Goal: Transaction & Acquisition: Purchase product/service

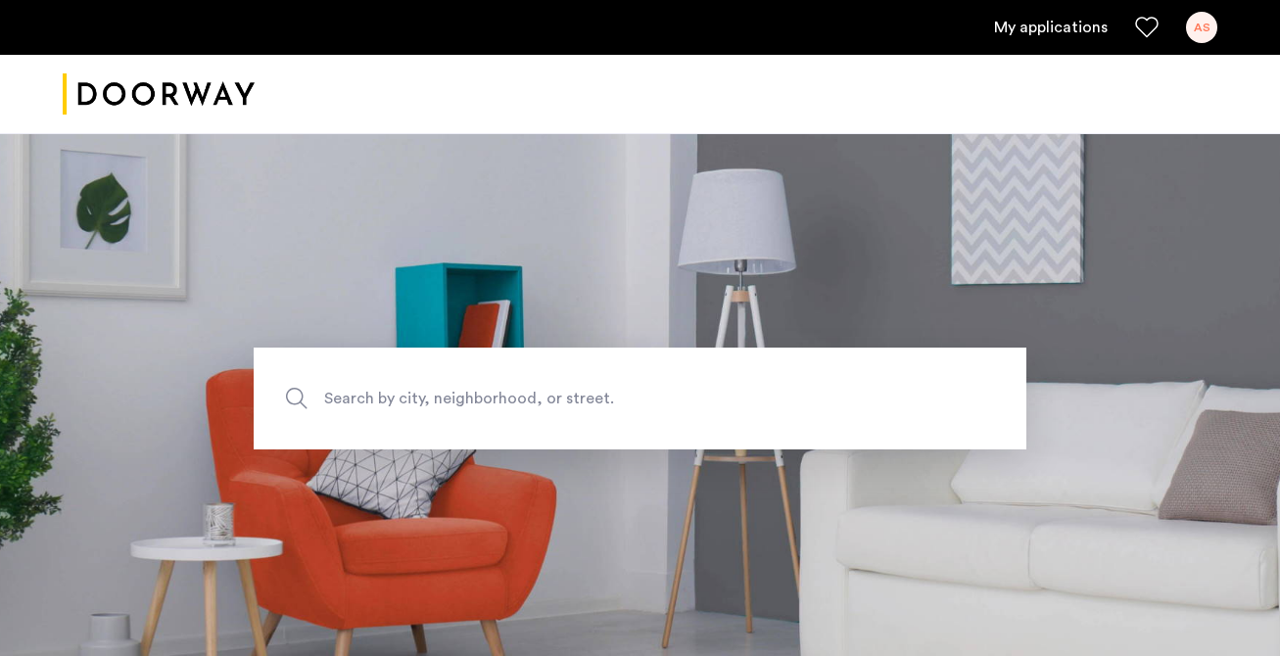
click at [1071, 32] on link "My applications" at bounding box center [1051, 28] width 114 height 24
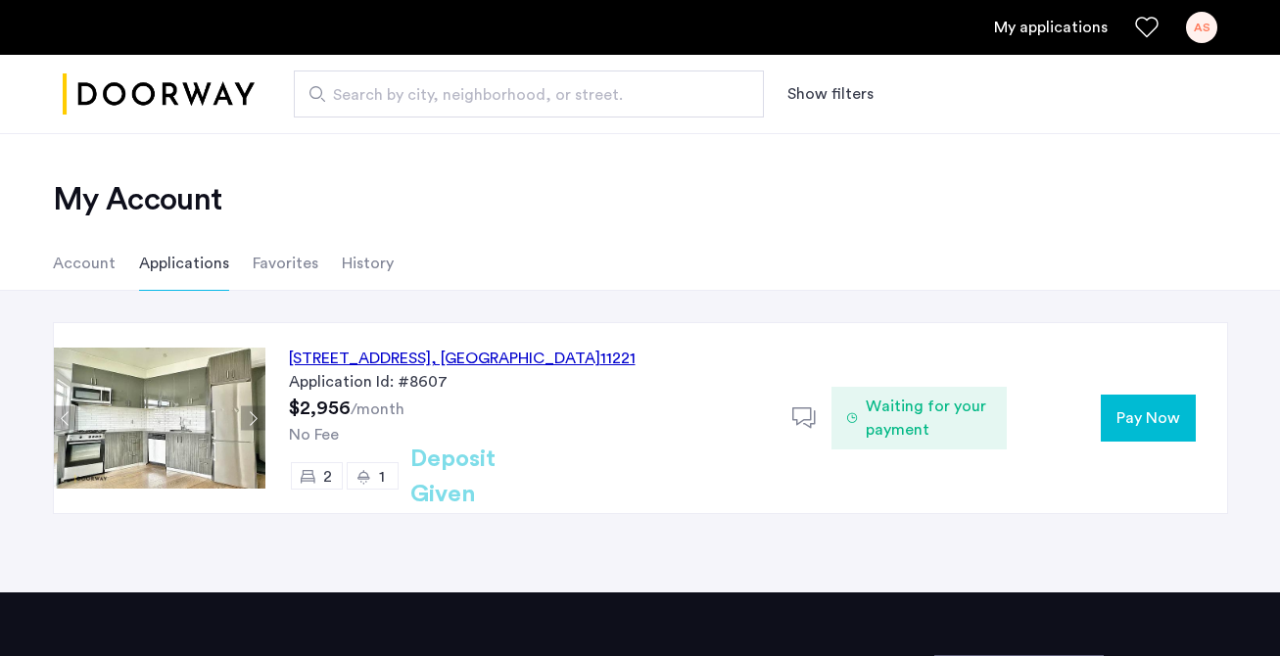
click at [566, 361] on div "997 Jefferson Avenue, Unit 3C, Brooklyn , NY 11221" at bounding box center [462, 359] width 347 height 24
click at [1125, 425] on span "Pay Now" at bounding box center [1149, 418] width 64 height 24
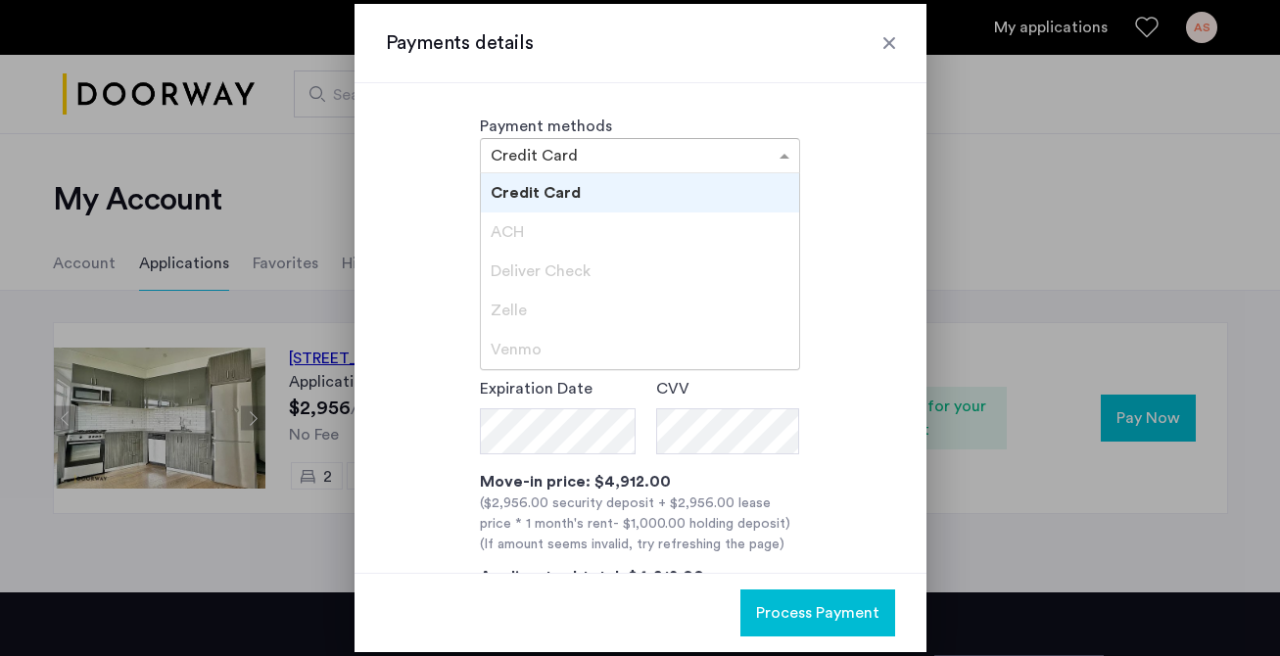
click at [768, 152] on div at bounding box center [640, 156] width 318 height 24
click at [858, 119] on div "Payment methods × Credit Card Credit Card ACH Deliver Check [PERSON_NAME]" at bounding box center [640, 144] width 509 height 59
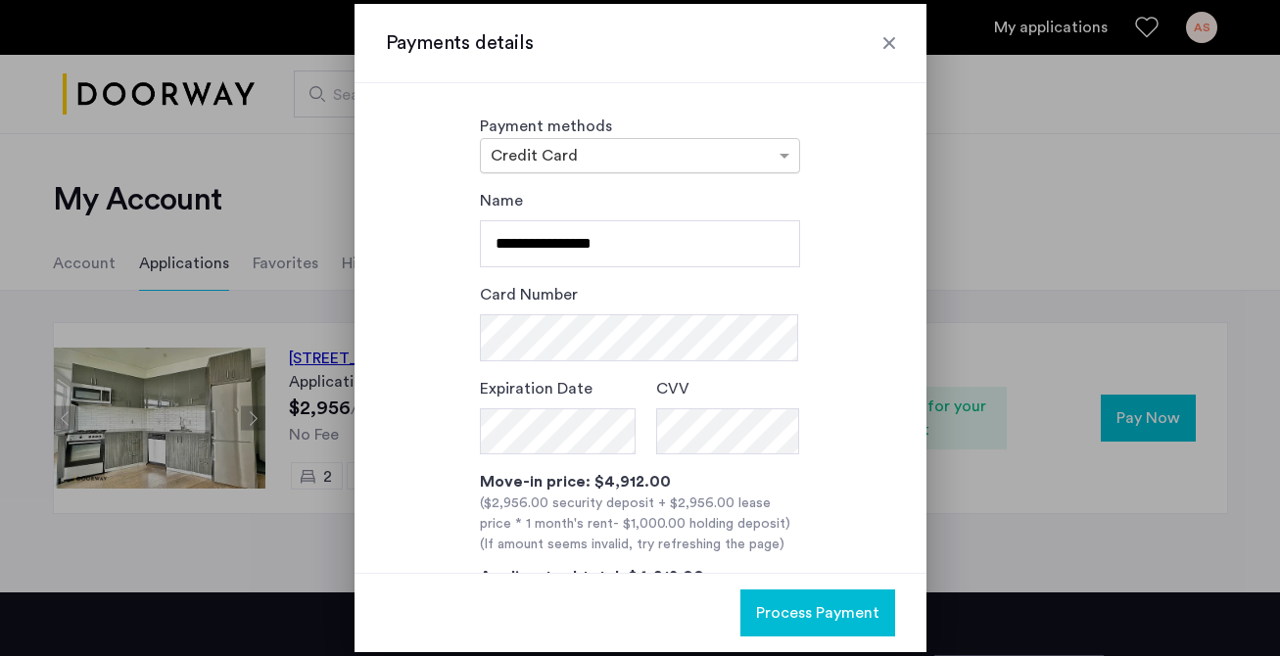
click at [732, 155] on input "text" at bounding box center [621, 158] width 260 height 14
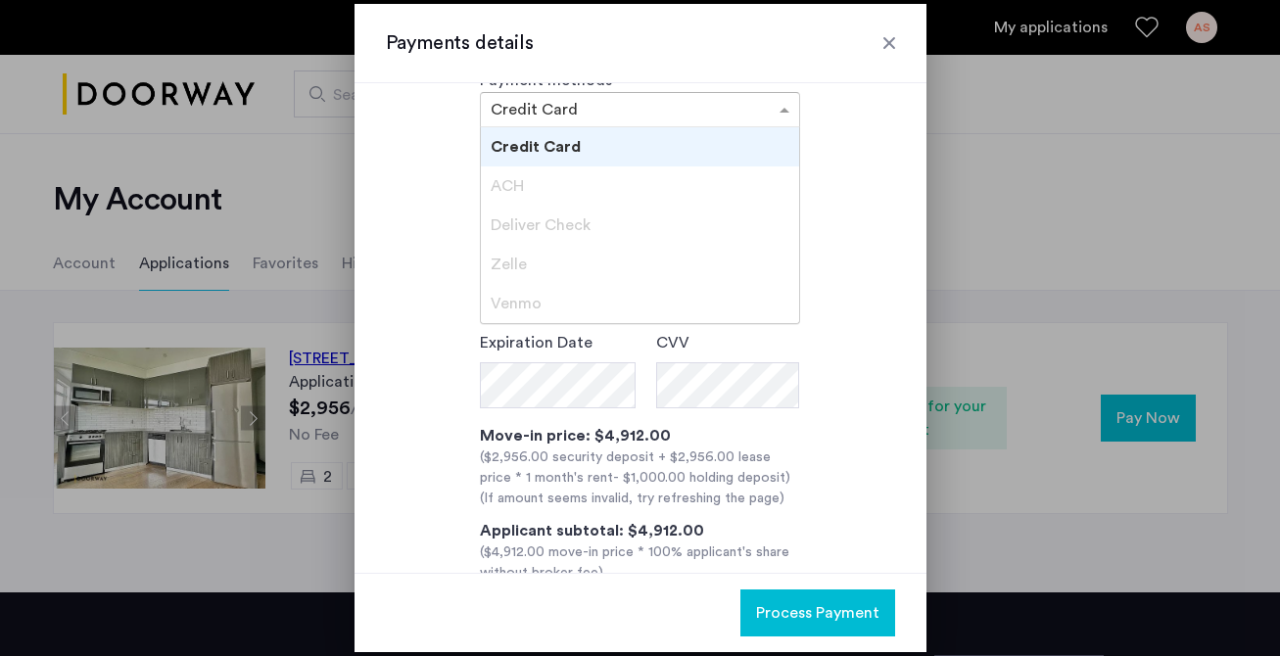
scroll to position [70, 0]
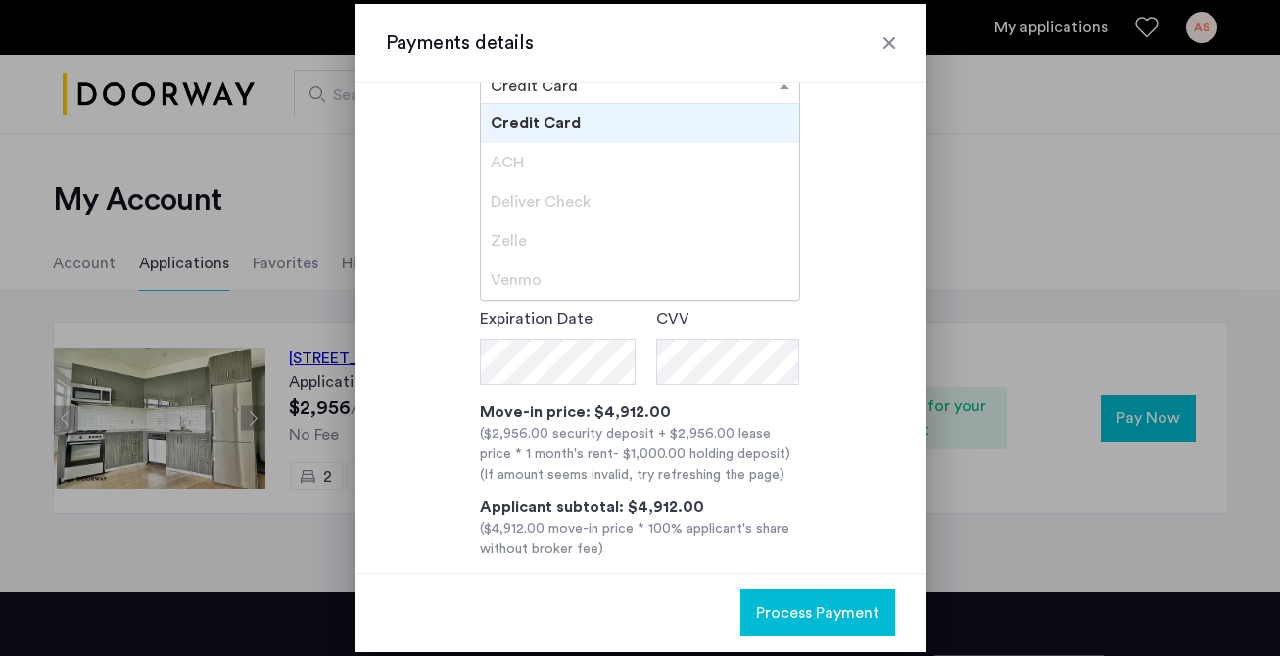
click at [507, 164] on span "ACH" at bounding box center [507, 163] width 33 height 16
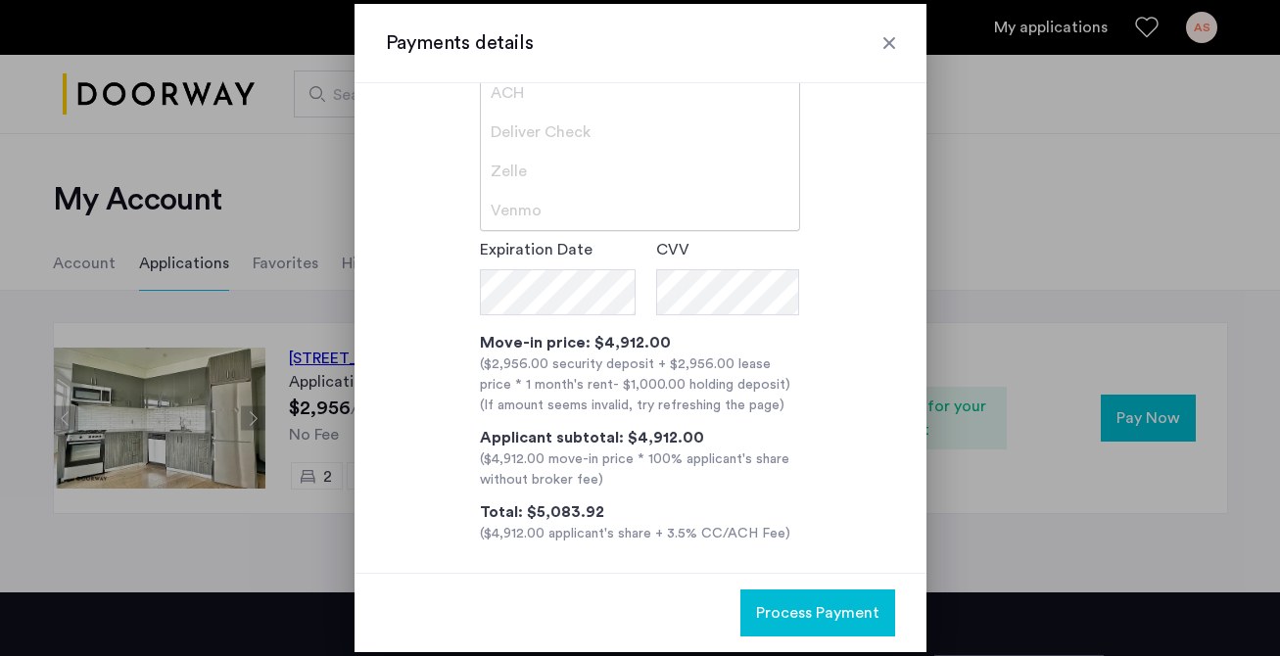
click at [830, 227] on div "**********" at bounding box center [640, 297] width 509 height 495
click at [888, 28] on div "Payments details" at bounding box center [641, 43] width 572 height 79
click at [887, 37] on div at bounding box center [890, 43] width 20 height 20
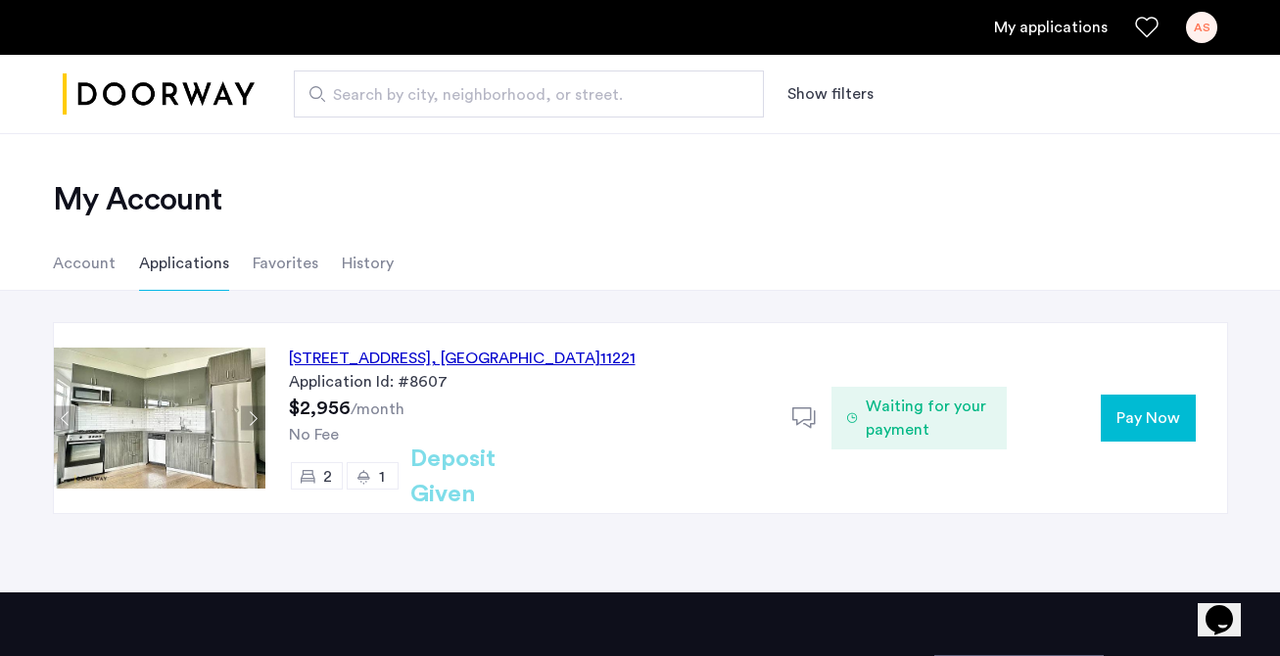
click at [889, 406] on span "Waiting for your payment" at bounding box center [929, 418] width 126 height 47
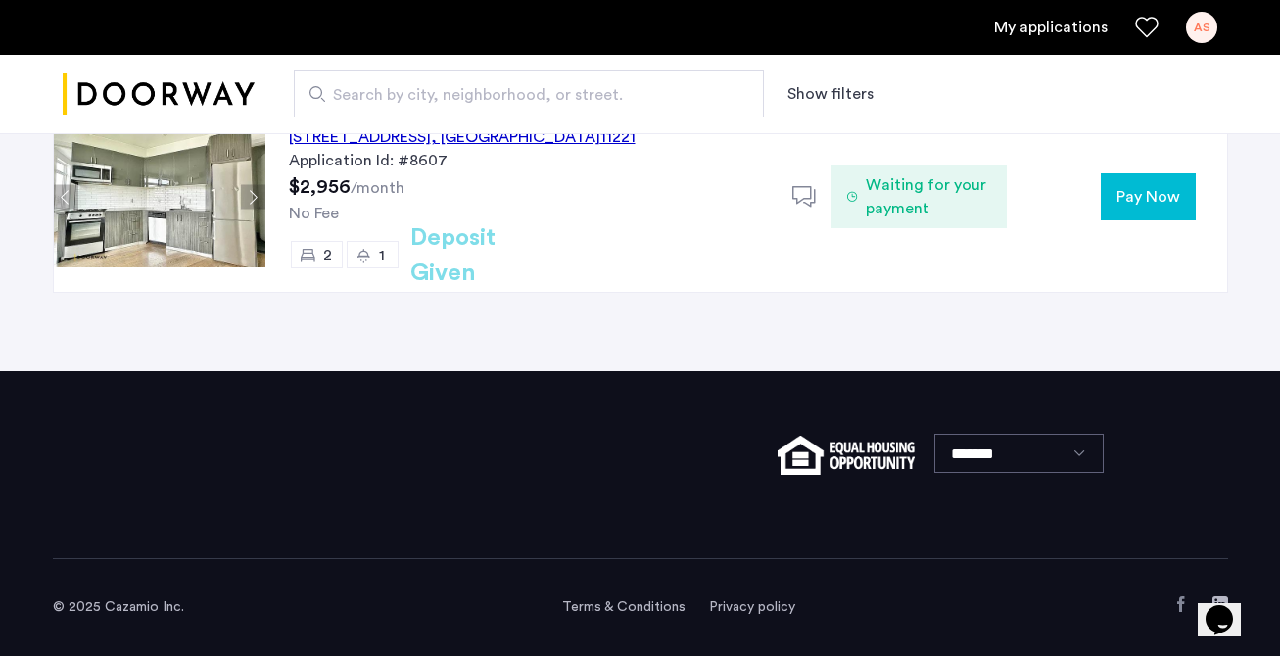
scroll to position [22, 0]
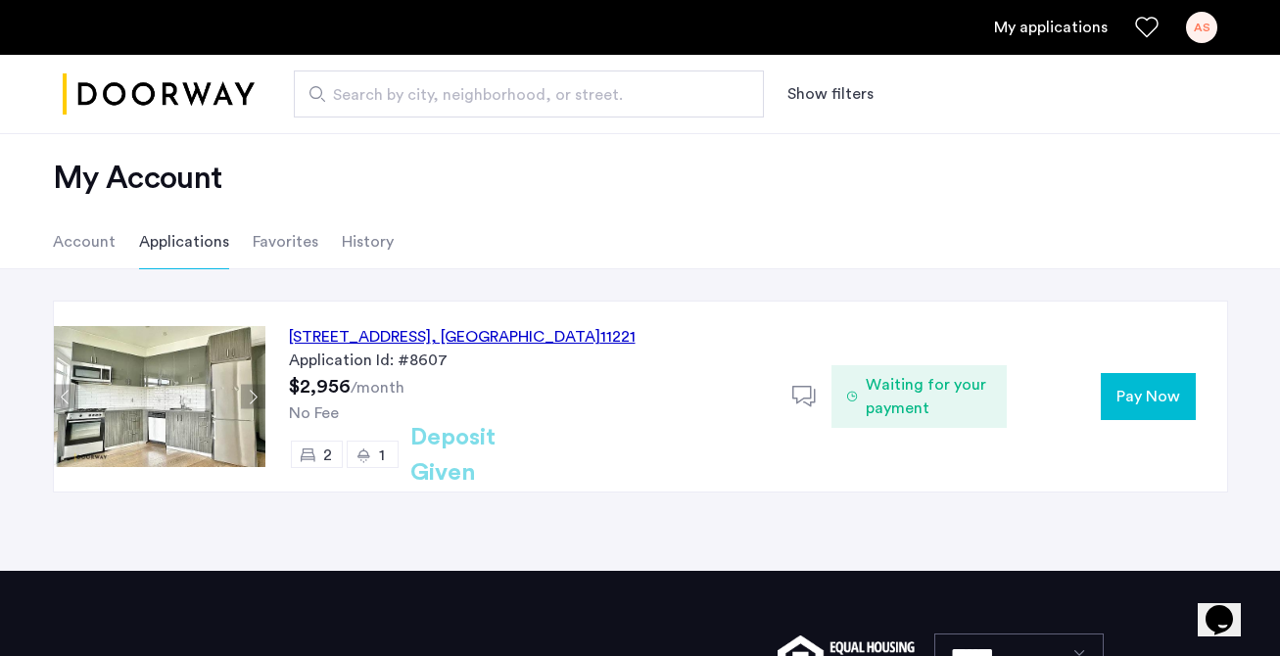
click at [95, 249] on li "Account" at bounding box center [84, 242] width 63 height 55
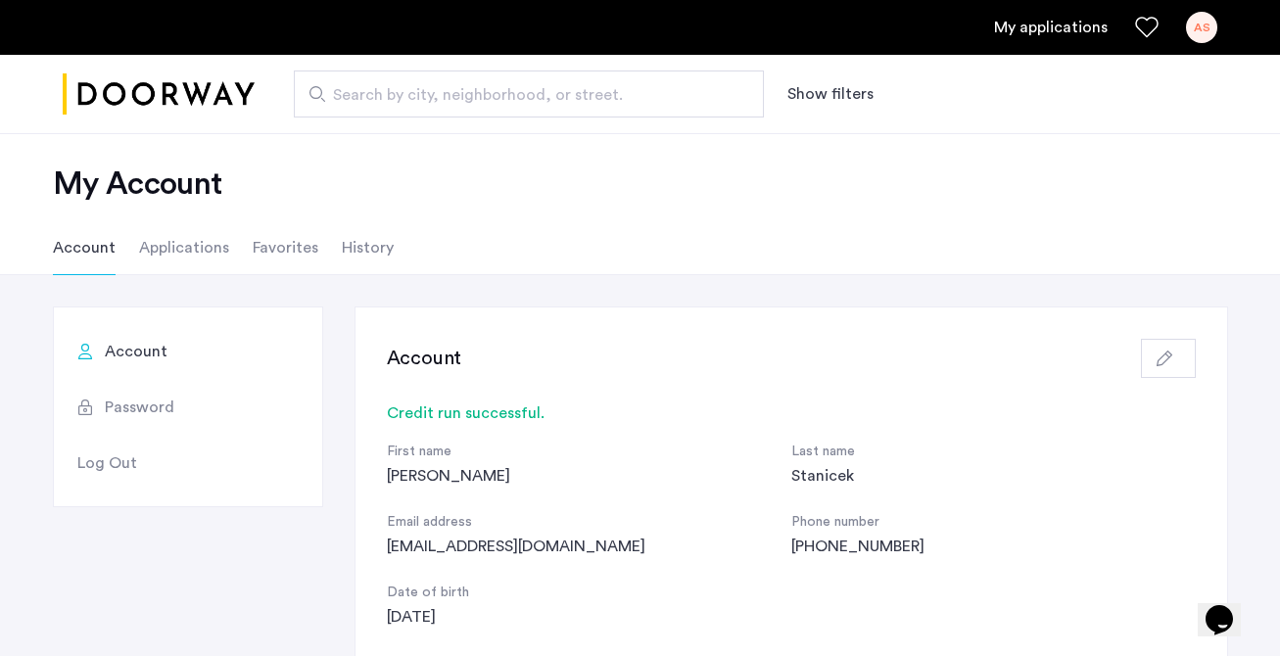
scroll to position [28, 0]
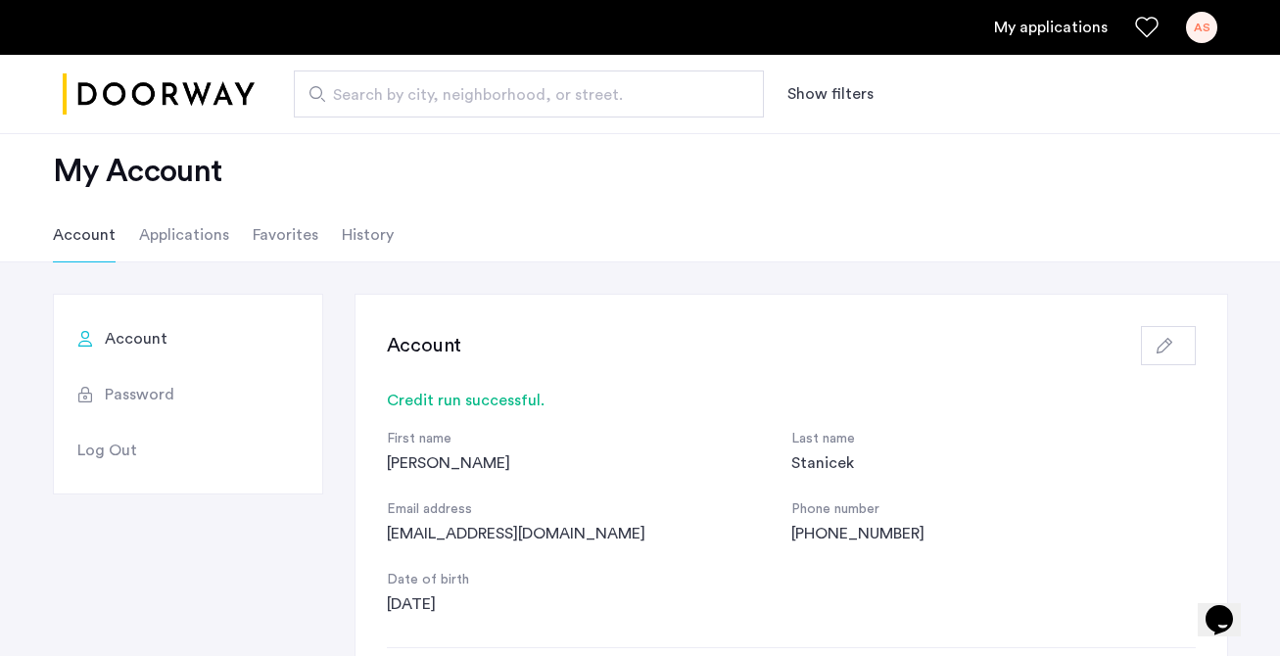
click at [432, 402] on div "Credit run successful." at bounding box center [791, 401] width 809 height 24
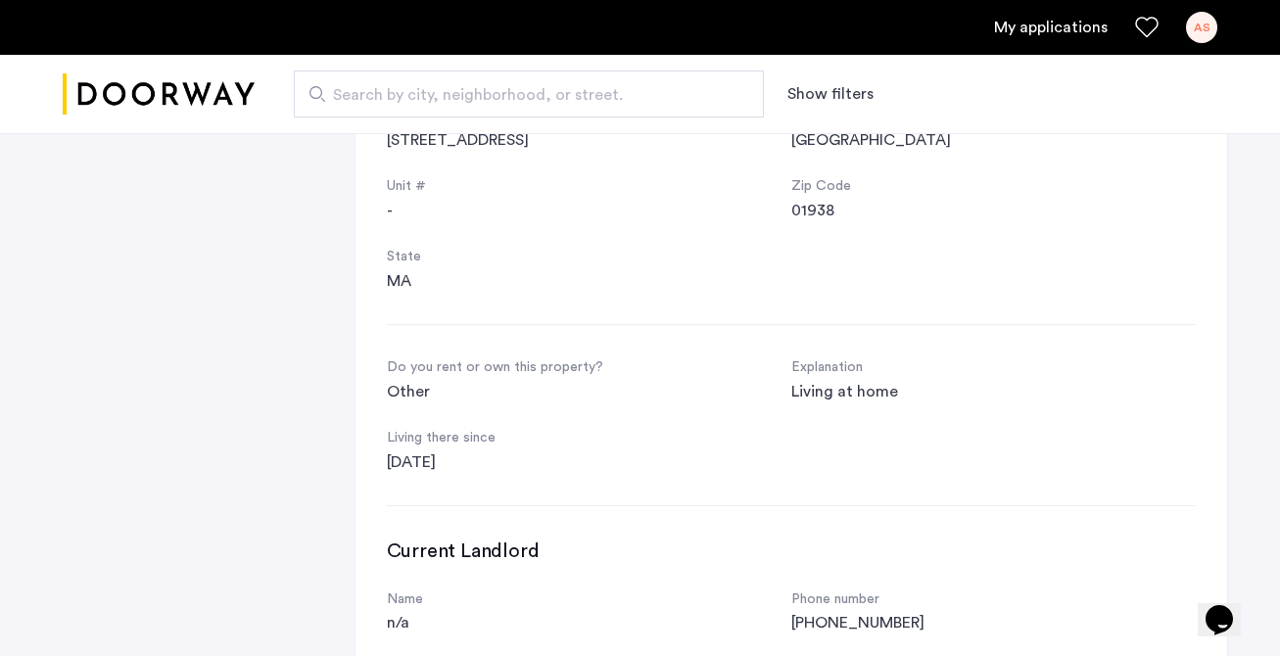
scroll to position [0, 0]
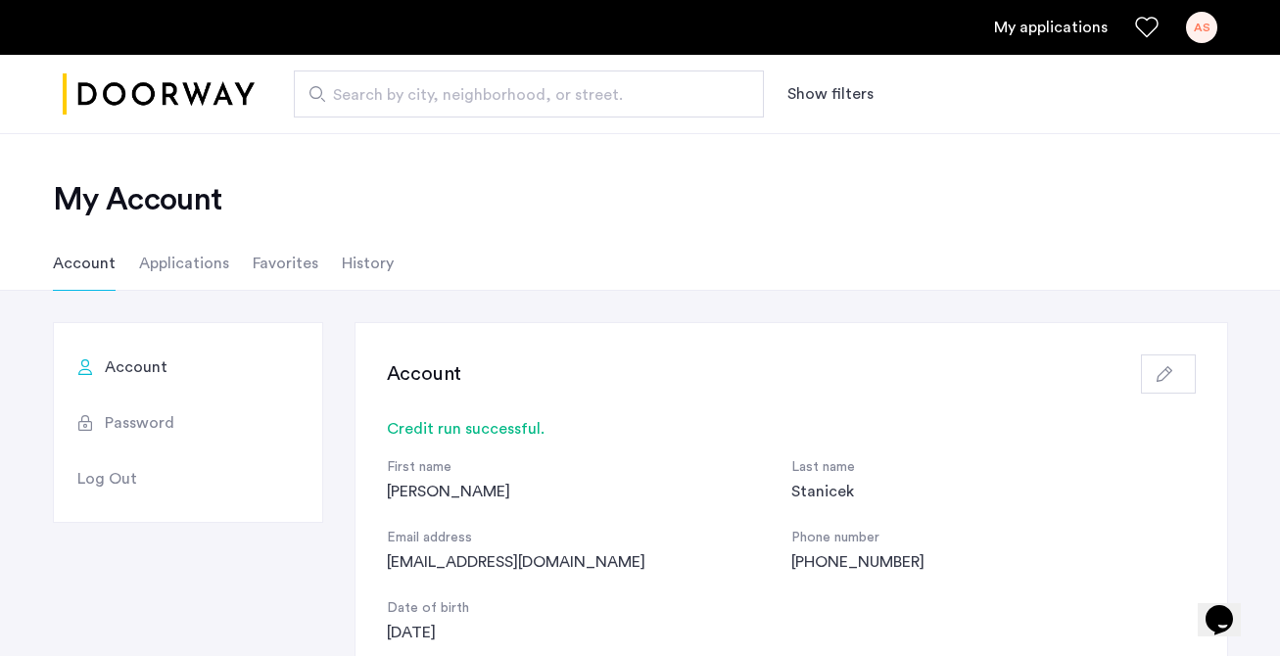
click at [186, 263] on li "Applications" at bounding box center [184, 263] width 90 height 55
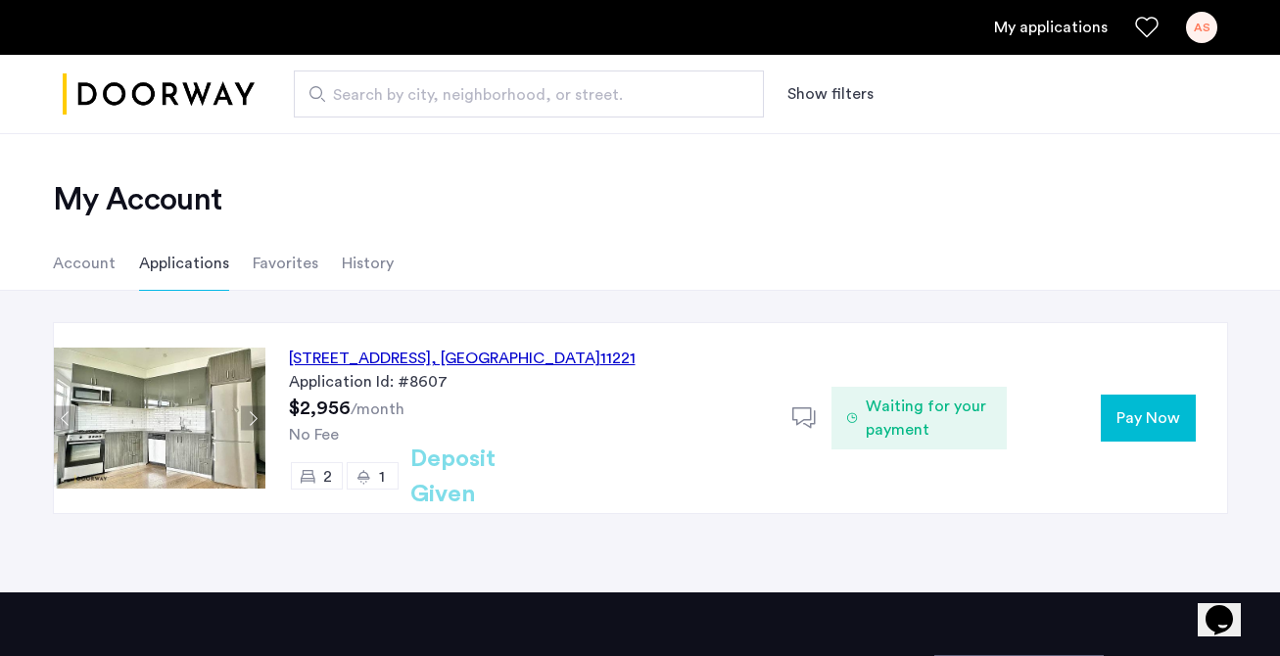
click at [267, 263] on li "Favorites" at bounding box center [286, 263] width 66 height 55
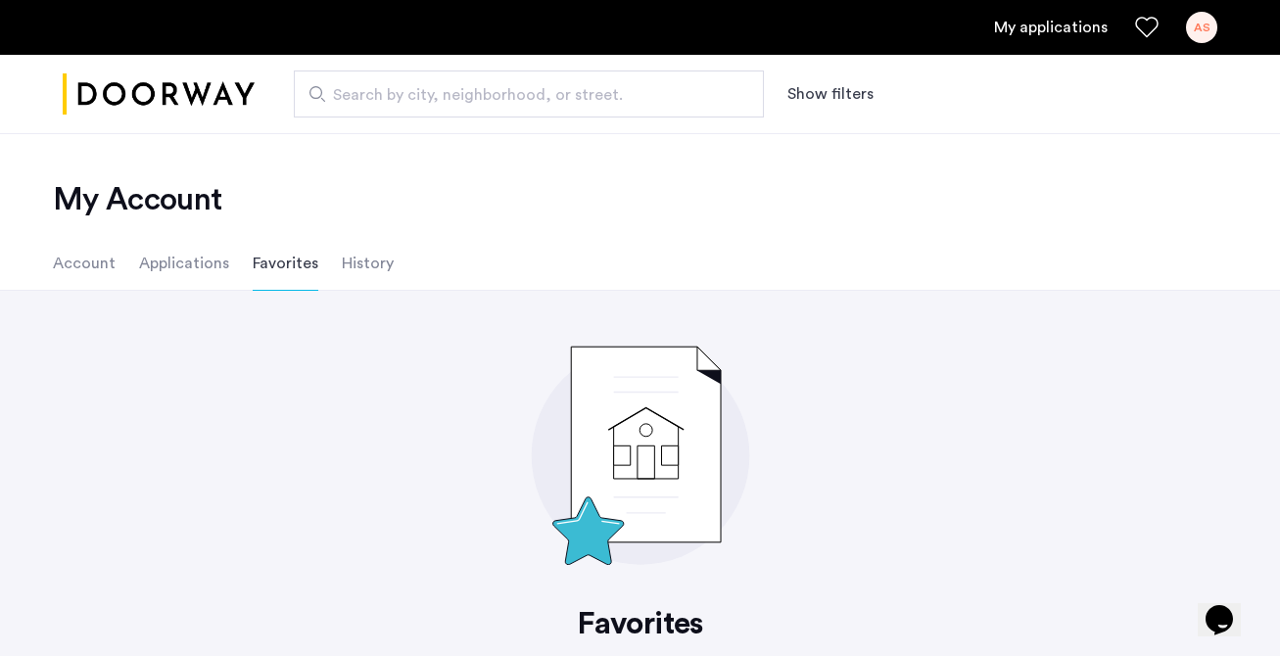
click at [342, 264] on li "History" at bounding box center [368, 263] width 52 height 55
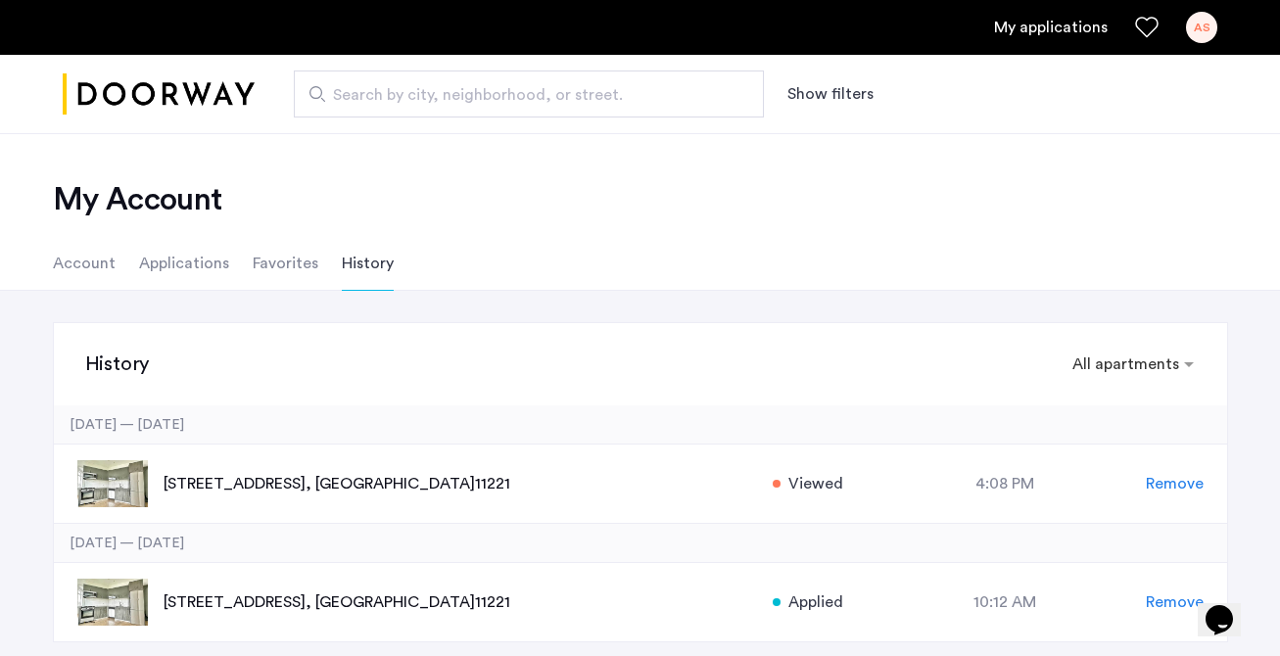
click at [163, 268] on li "Applications" at bounding box center [184, 263] width 90 height 55
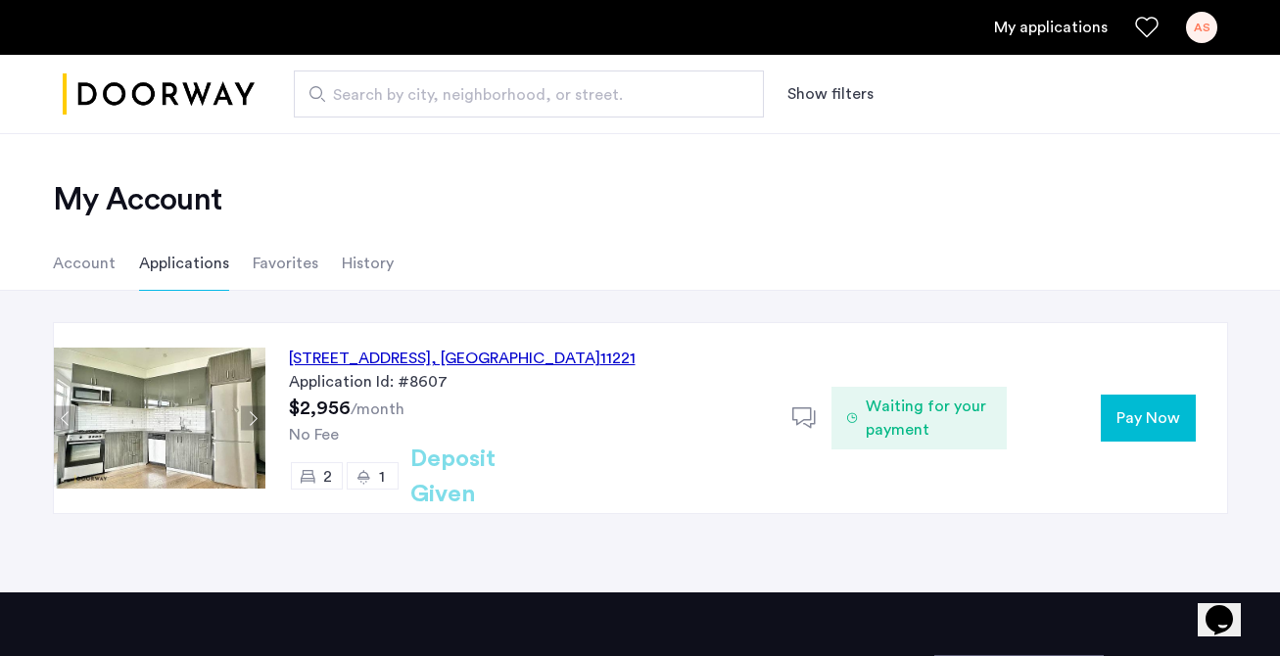
click at [1134, 409] on span "Pay Now" at bounding box center [1149, 418] width 64 height 24
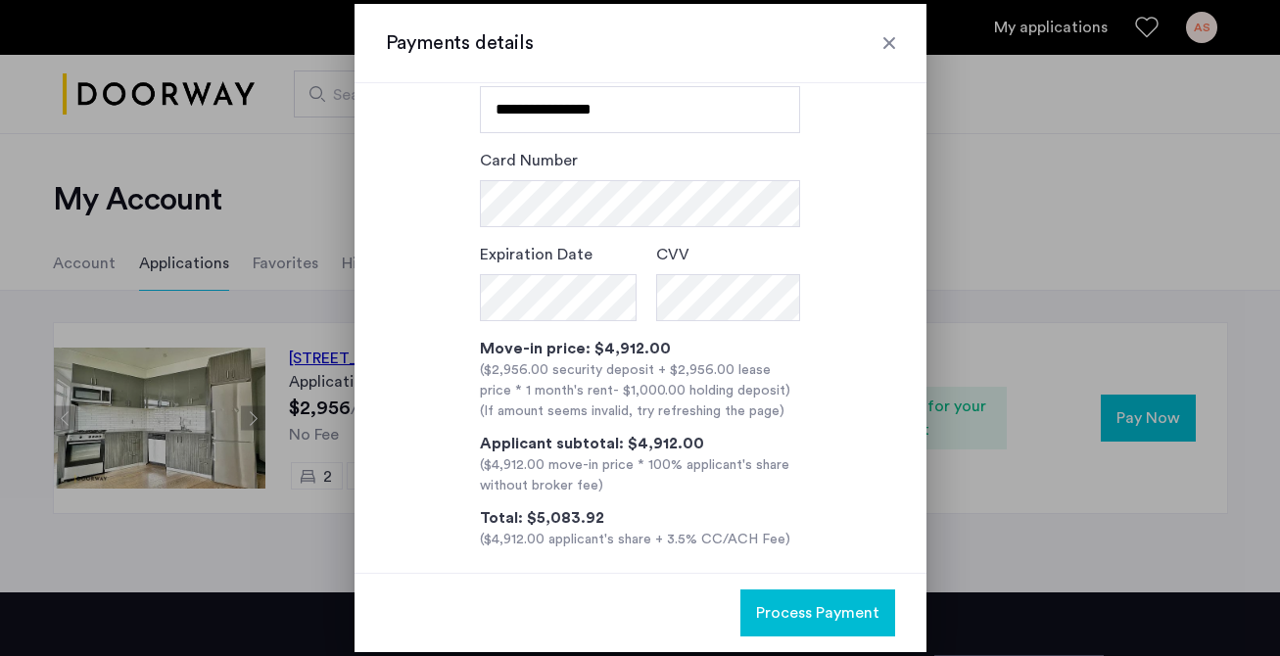
scroll to position [153, 0]
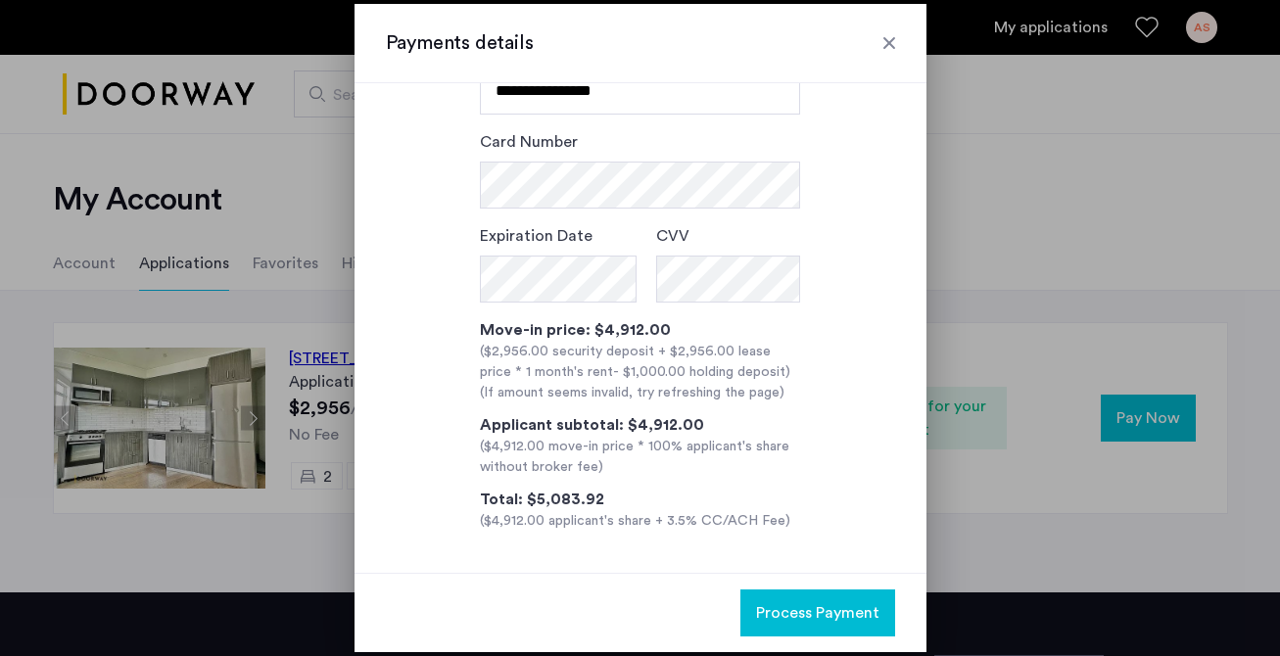
click at [891, 37] on div at bounding box center [890, 43] width 20 height 20
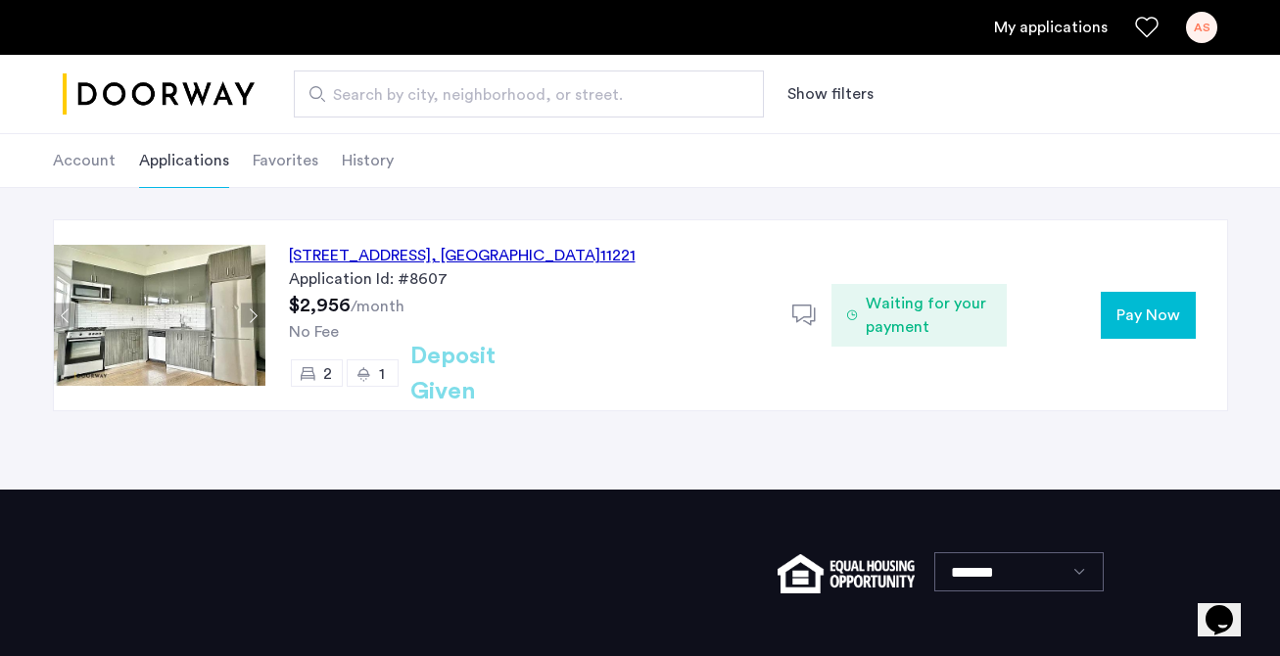
scroll to position [0, 0]
